Goal: Transaction & Acquisition: Download file/media

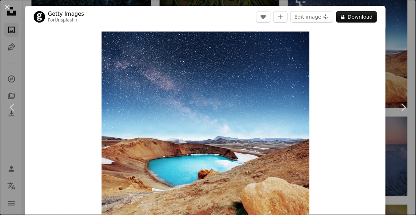
scroll to position [25167, 0]
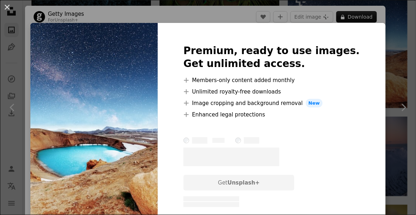
click at [366, 69] on div "Premium, ready to use images. Get unlimited access. A plus sign Members-only co…" at bounding box center [272, 126] width 228 height 206
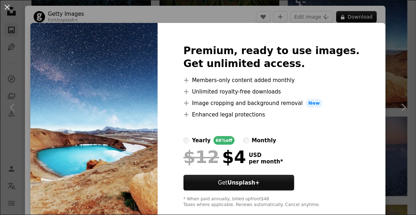
click at [382, 55] on div "An X shape Premium, ready to use images. Get unlimited access. A plus sign Memb…" at bounding box center [208, 107] width 416 height 215
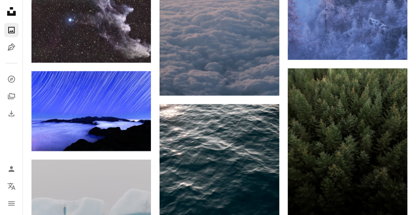
scroll to position [36008, 0]
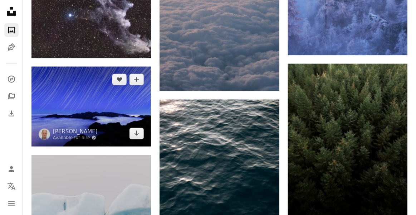
click at [135, 146] on img at bounding box center [90, 107] width 119 height 80
click at [109, 146] on img at bounding box center [90, 107] width 119 height 80
click at [108, 143] on img at bounding box center [90, 107] width 119 height 80
click at [102, 146] on img at bounding box center [90, 107] width 119 height 80
click at [112, 146] on img at bounding box center [90, 107] width 119 height 80
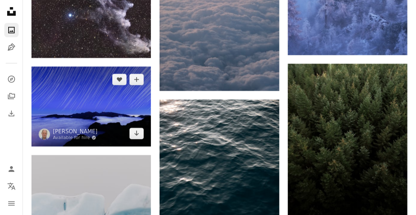
click at [115, 146] on img at bounding box center [90, 107] width 119 height 80
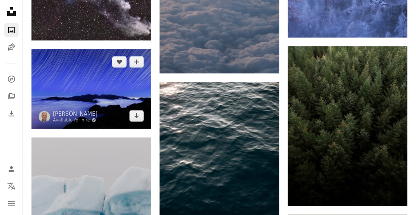
scroll to position [36011, 0]
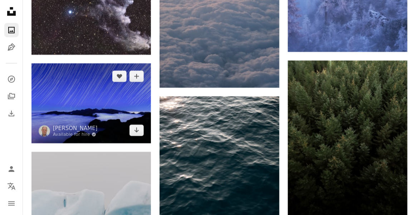
click at [129, 134] on img at bounding box center [90, 103] width 119 height 80
click at [139, 134] on icon "Arrow pointing down" at bounding box center [137, 129] width 6 height 9
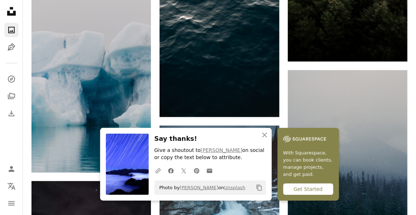
scroll to position [36170, 0]
